Goal: Check status: Check status

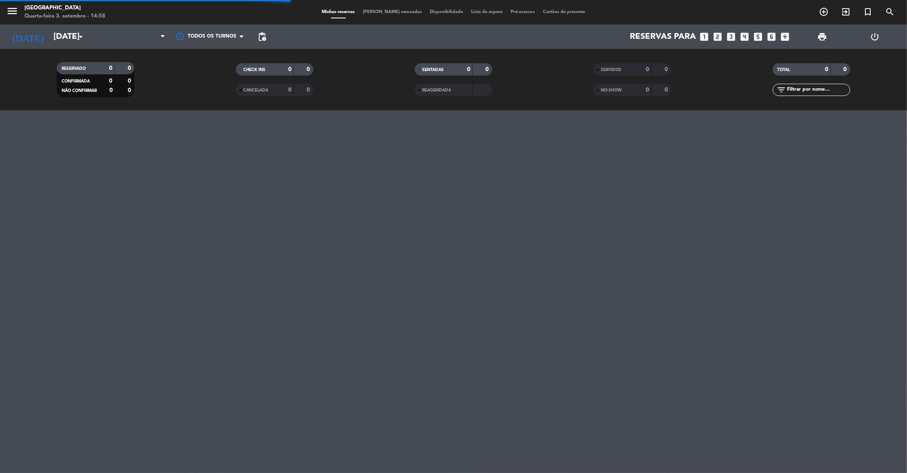
click at [54, 40] on input "[DATE]" at bounding box center [102, 37] width 106 height 18
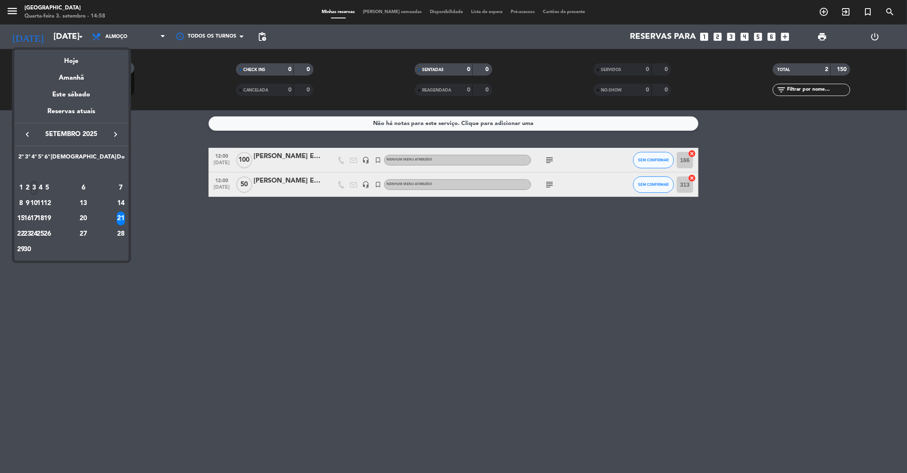
click at [37, 185] on div "3" at bounding box center [34, 188] width 6 height 14
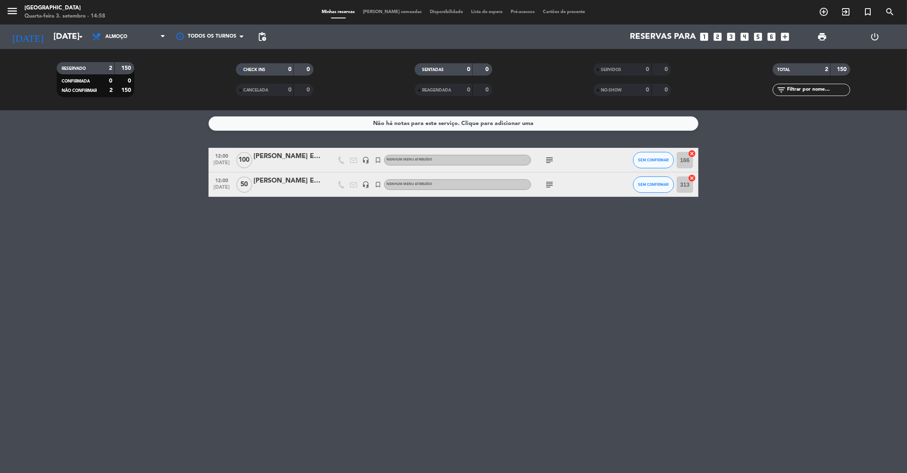
type input "Qua 3 set"
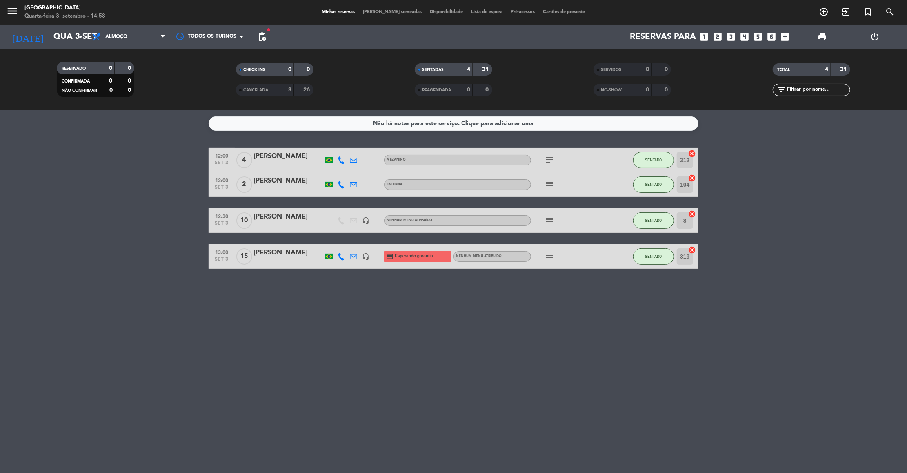
click at [143, 38] on span "Almoço" at bounding box center [129, 37] width 82 height 18
click at [118, 89] on div "menu [GEOGRAPHIC_DATA] Quarta-feira 3. setembro - 14:58 Minhas reservas Mesas s…" at bounding box center [453, 55] width 907 height 110
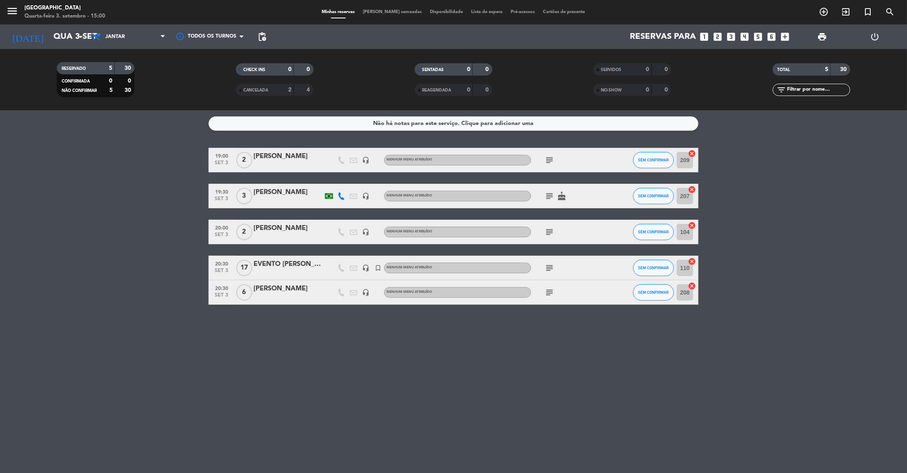
click at [49, 236] on bookings-row "19:00 [DATE] 2 [PERSON_NAME] headset_mic Nenhum menu atribuído subject SEM CONF…" at bounding box center [453, 226] width 907 height 157
click at [551, 161] on icon "subject" at bounding box center [549, 160] width 10 height 10
click at [546, 196] on icon "subject" at bounding box center [549, 196] width 10 height 10
click at [549, 229] on icon "subject" at bounding box center [549, 232] width 10 height 10
click at [548, 266] on icon "subject" at bounding box center [549, 268] width 10 height 10
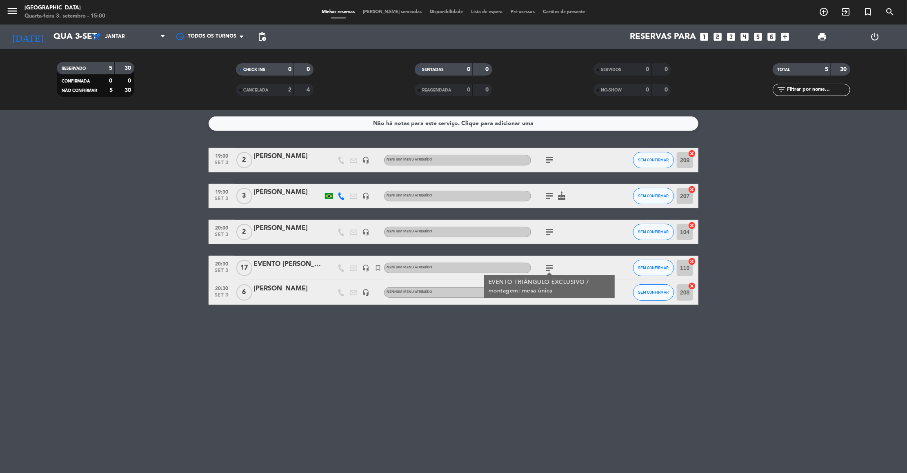
click at [549, 292] on div "EVENTO TRIÂNGULO EXCLUSIVO / montagem: mesa única" at bounding box center [550, 286] width 122 height 17
click at [549, 292] on icon "subject" at bounding box center [549, 292] width 10 height 10
click at [500, 376] on div "Não há notas para este serviço. Clique para adicionar uma 19:00 [DATE] 2 [PERSO…" at bounding box center [453, 291] width 907 height 362
click at [547, 269] on icon "subject" at bounding box center [549, 268] width 10 height 10
click at [436, 371] on div "Não há notas para este serviço. Clique para adicionar uma 19:00 [DATE] 2 [PERSO…" at bounding box center [453, 291] width 907 height 362
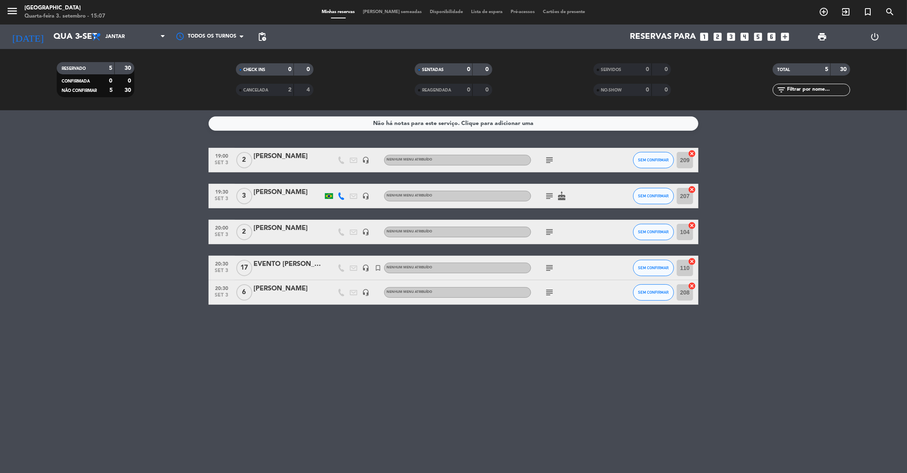
click at [547, 286] on div "subject" at bounding box center [567, 292] width 73 height 24
click at [549, 290] on icon "subject" at bounding box center [549, 292] width 10 height 10
click at [522, 327] on div "Não há notas para este serviço. Clique para adicionar uma 19:00 [DATE] 2 [PERSO…" at bounding box center [453, 291] width 907 height 362
